Goal: Transaction & Acquisition: Purchase product/service

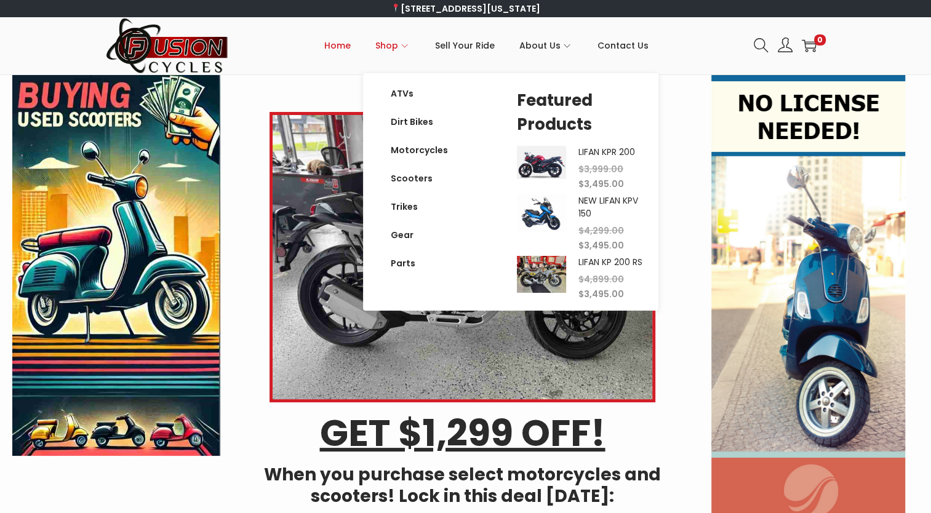
click at [398, 42] on span "Shop" at bounding box center [386, 45] width 23 height 31
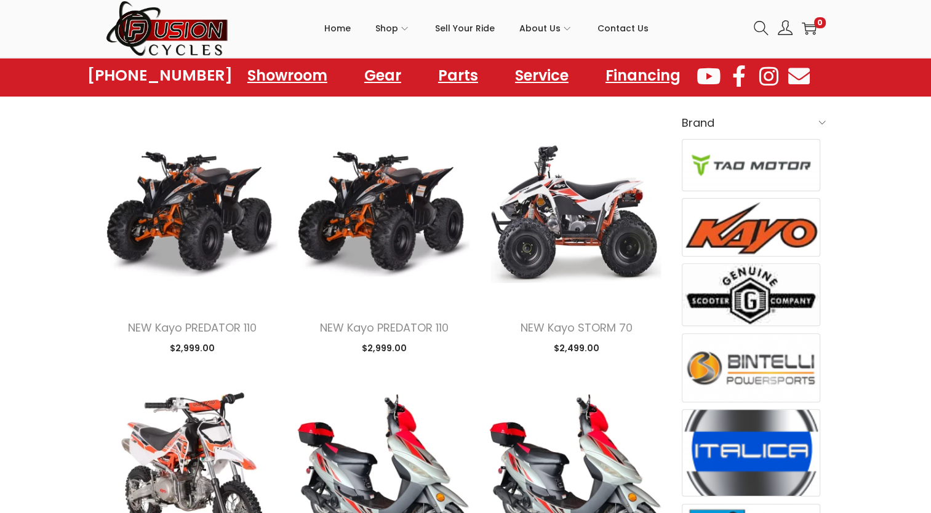
scroll to position [62, 0]
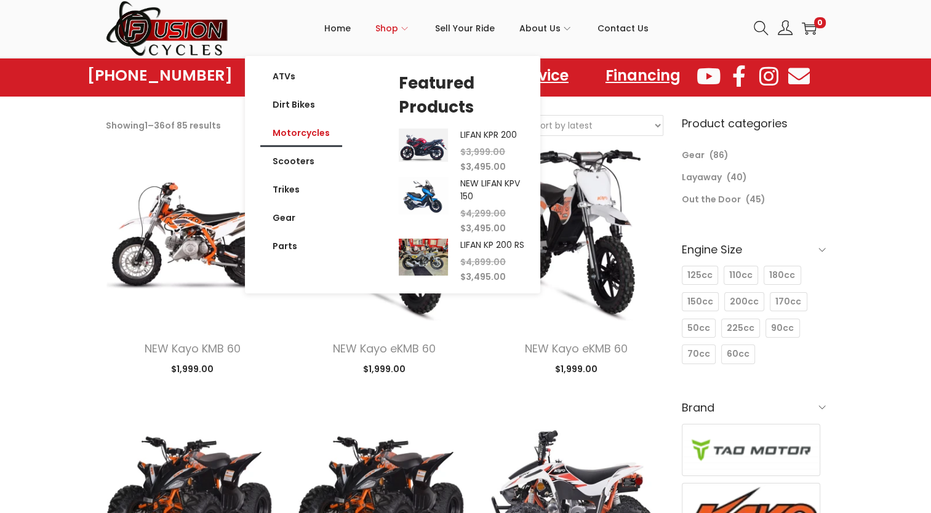
click at [317, 137] on link "Motorcycles" at bounding box center [301, 133] width 82 height 28
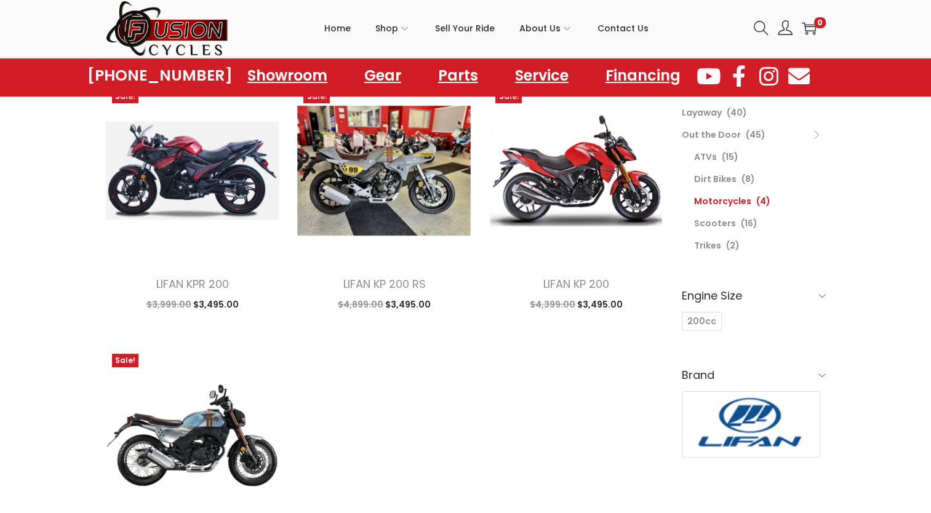
scroll to position [123, 0]
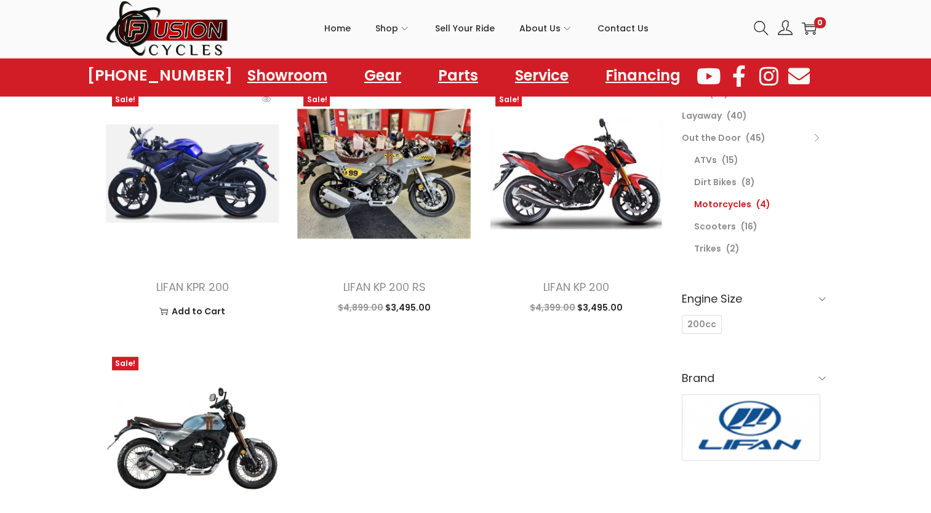
click at [177, 190] on img at bounding box center [192, 173] width 173 height 173
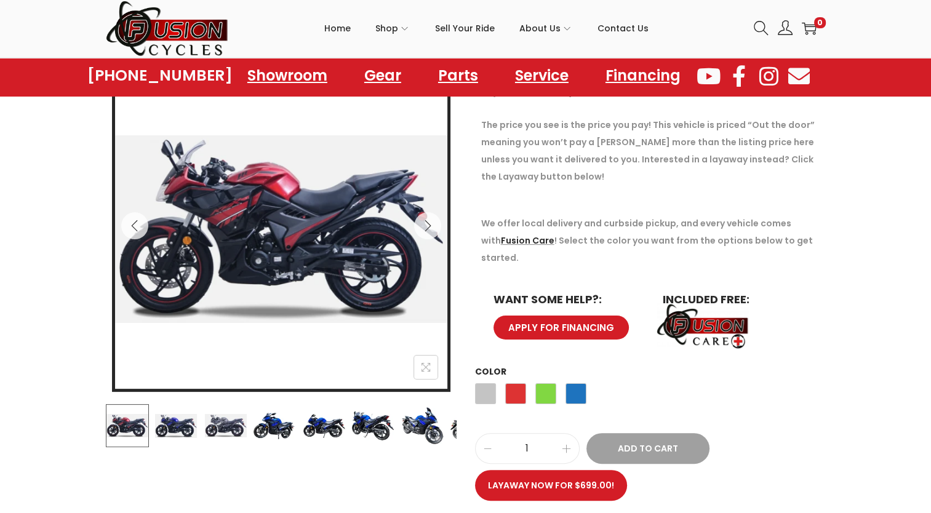
scroll to position [185, 0]
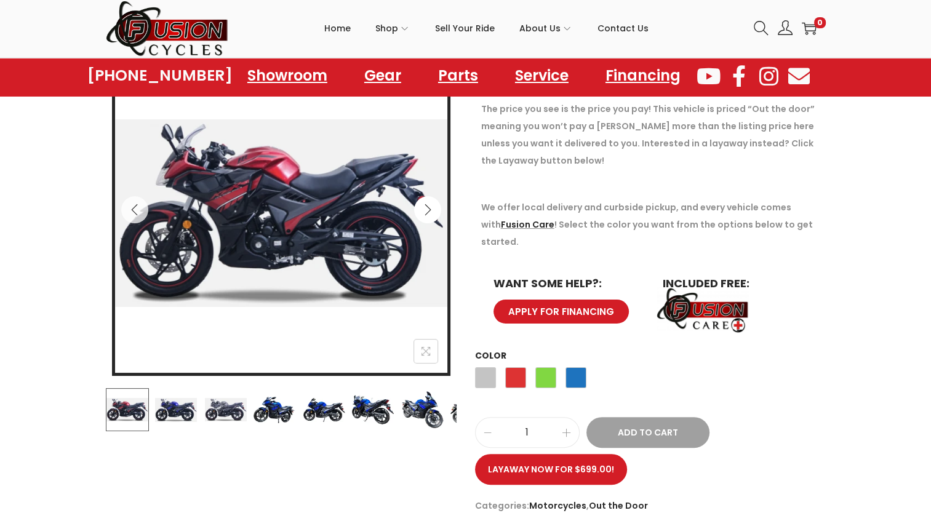
click at [428, 210] on icon "Next" at bounding box center [427, 210] width 12 height 12
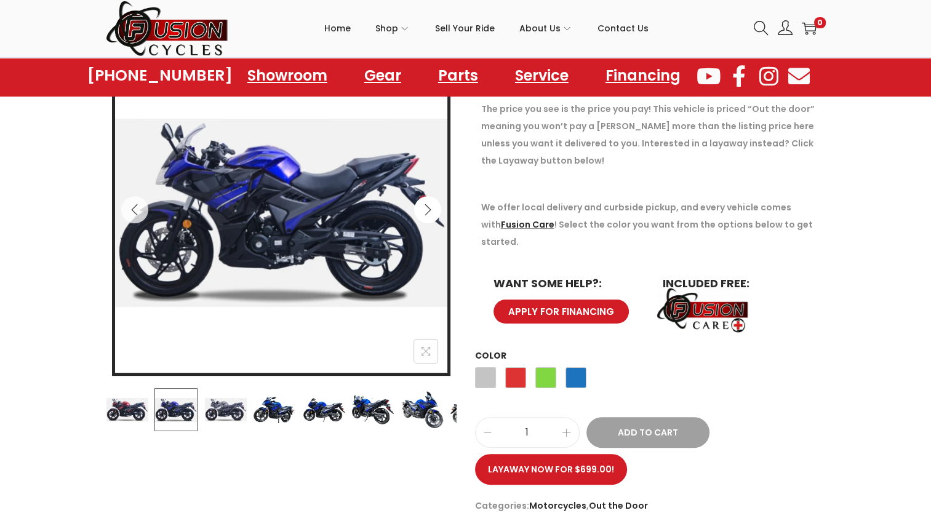
click at [428, 210] on icon "Next" at bounding box center [427, 210] width 12 height 12
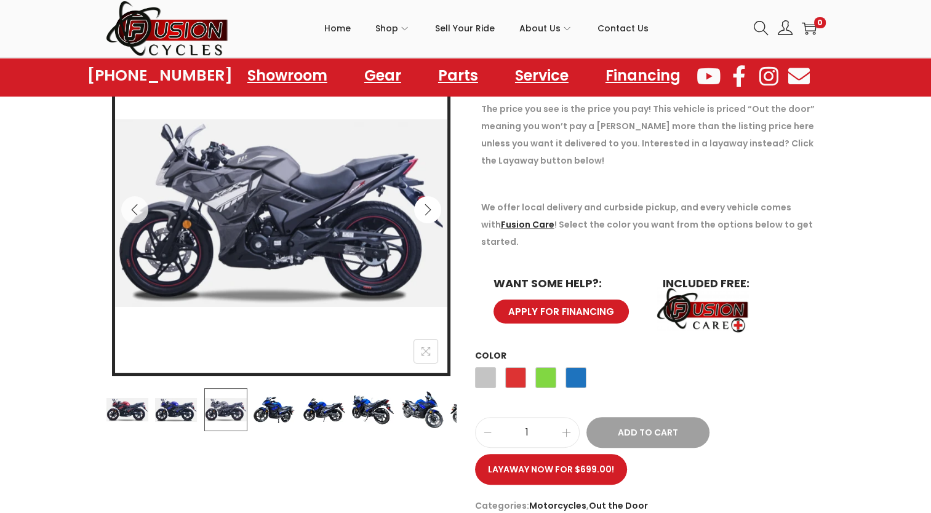
click at [428, 210] on icon "Next" at bounding box center [427, 210] width 12 height 12
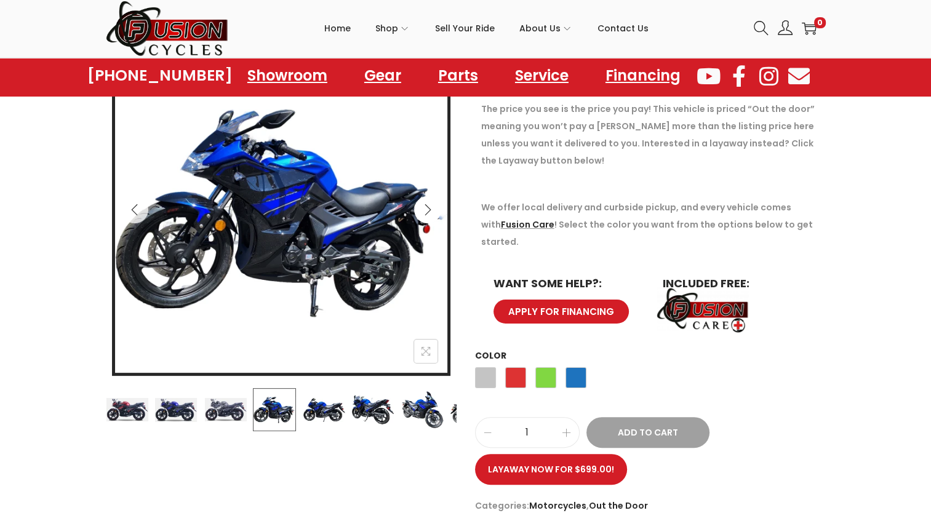
click at [428, 210] on icon "Next" at bounding box center [427, 210] width 12 height 12
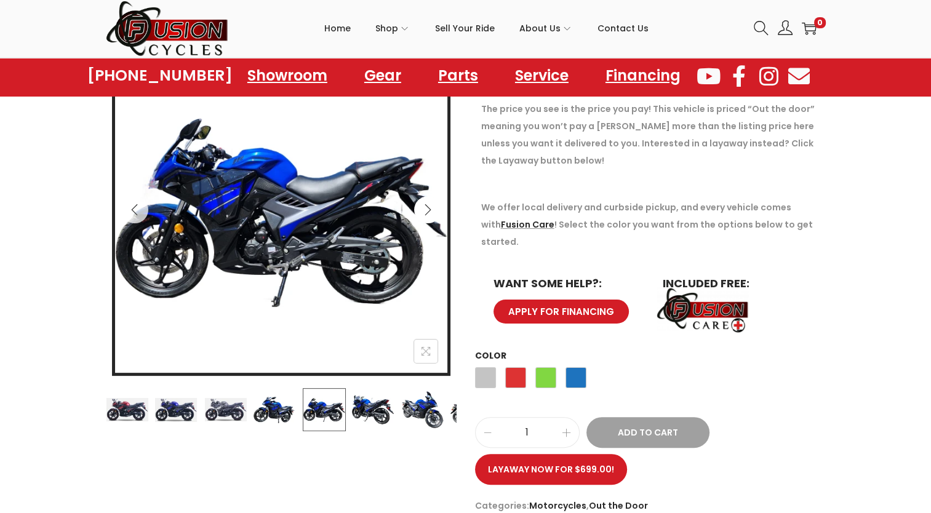
click at [428, 210] on icon "Next" at bounding box center [427, 210] width 12 height 12
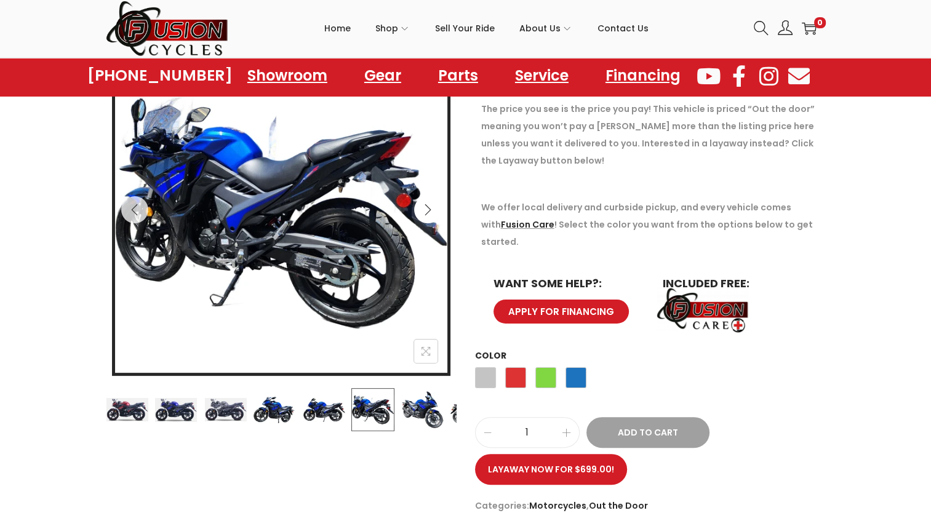
click at [428, 210] on icon "Next" at bounding box center [427, 210] width 12 height 12
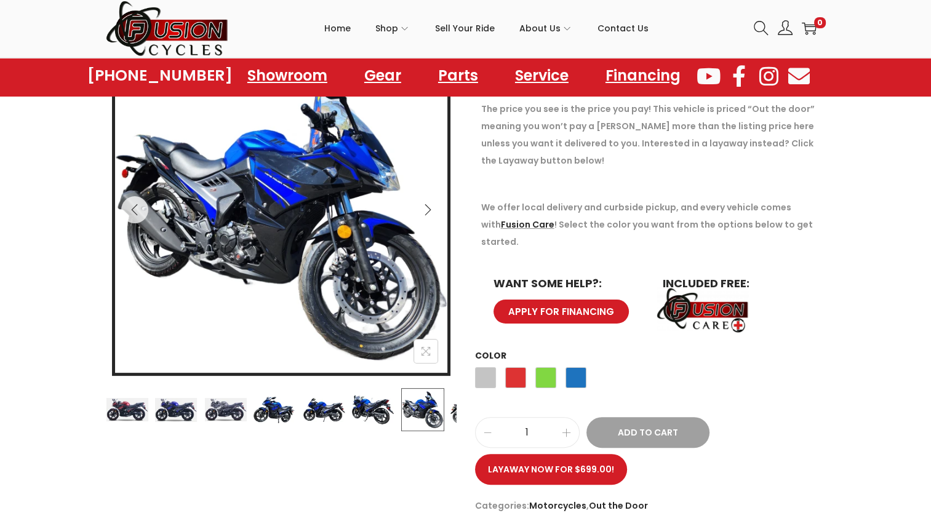
click at [428, 210] on icon "Next" at bounding box center [427, 210] width 12 height 12
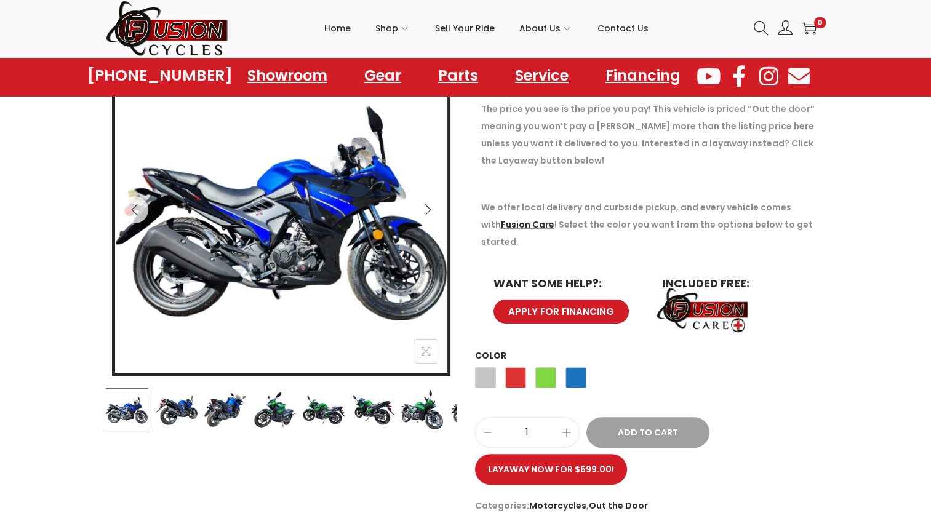
click at [428, 208] on icon "Next" at bounding box center [427, 209] width 6 height 11
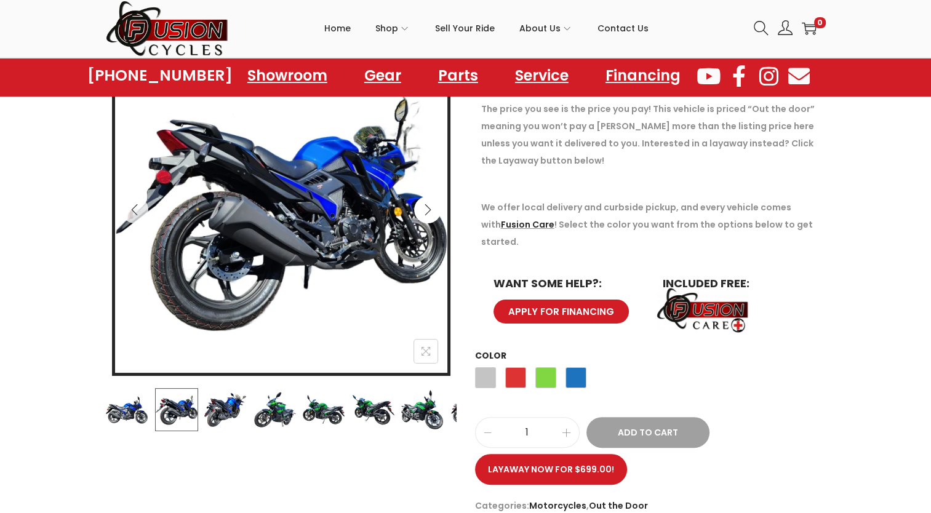
click at [428, 208] on icon "Next" at bounding box center [427, 209] width 6 height 11
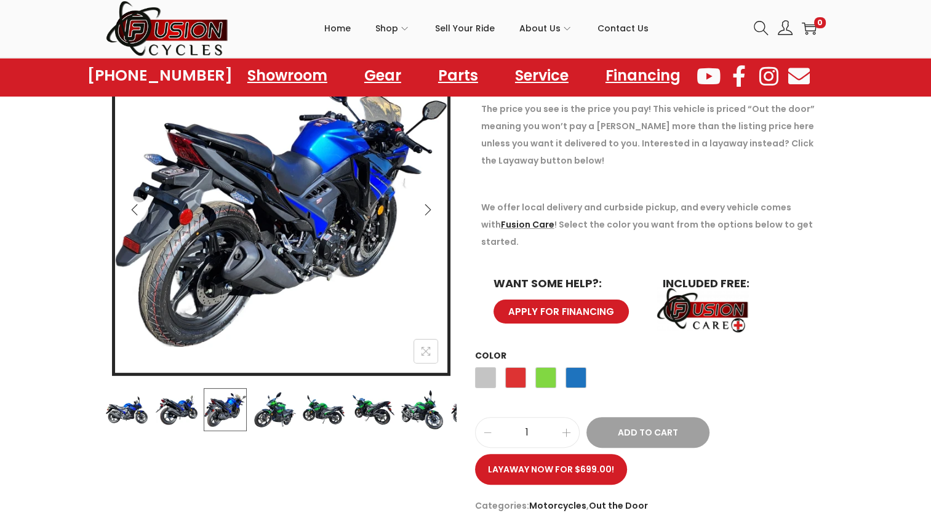
click at [428, 208] on icon "Next" at bounding box center [427, 209] width 6 height 11
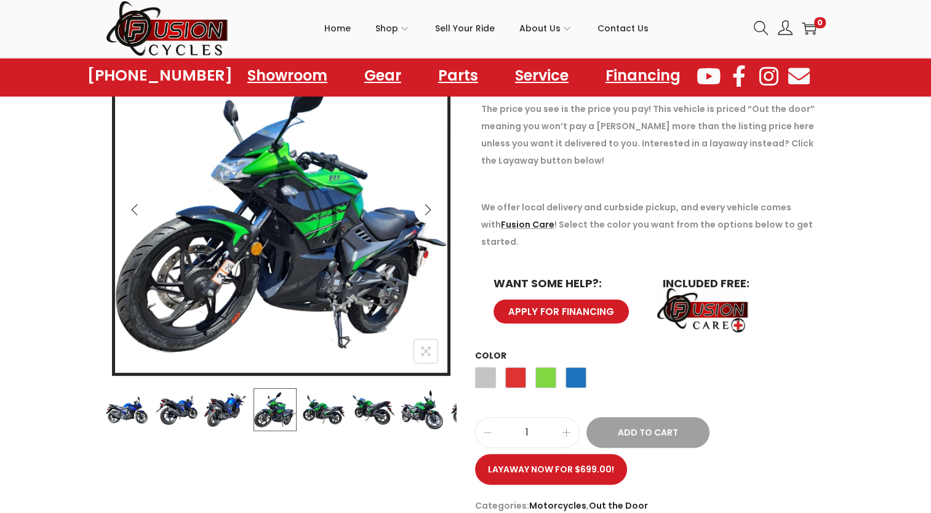
click at [428, 208] on icon "Next" at bounding box center [427, 209] width 6 height 11
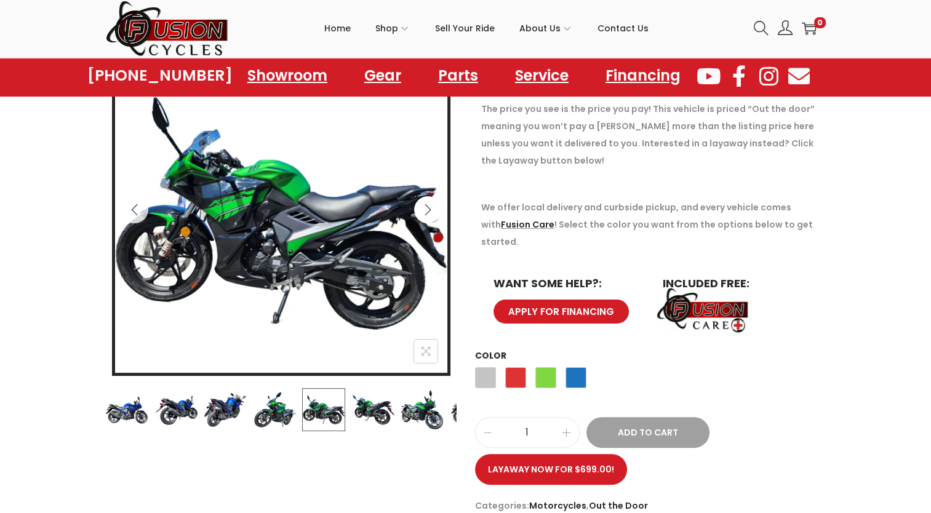
click at [431, 210] on icon "Next" at bounding box center [427, 210] width 12 height 12
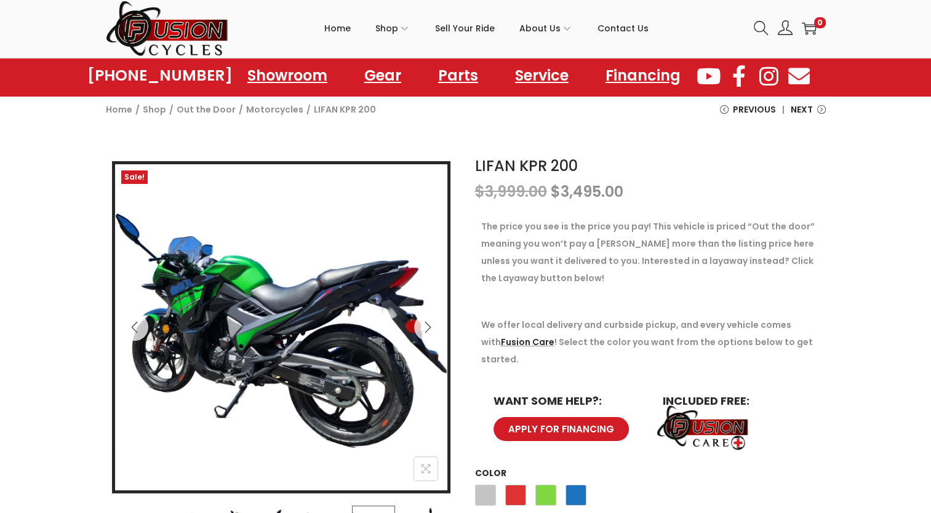
scroll to position [62, 0]
